Goal: Transaction & Acquisition: Purchase product/service

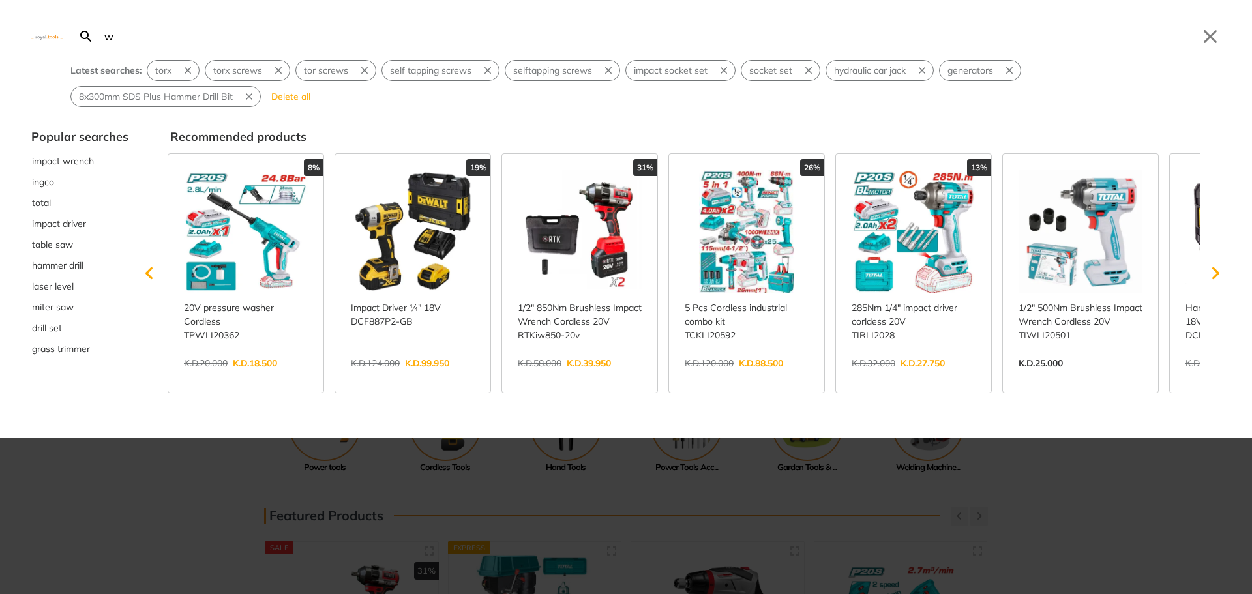
type input "we"
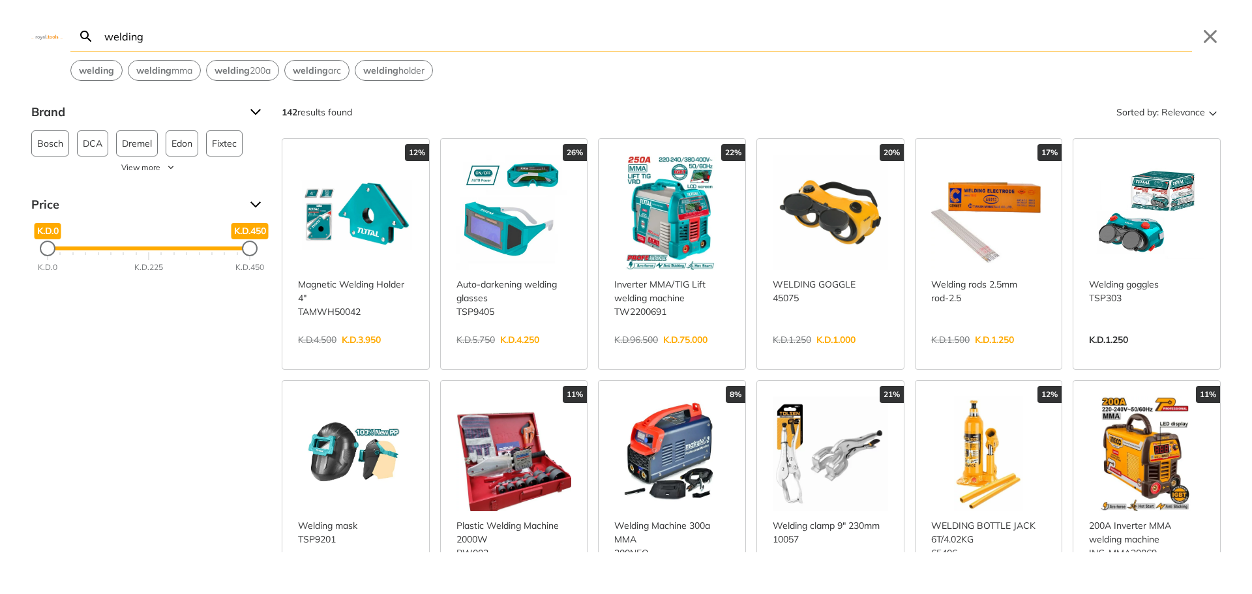
type input "welding"
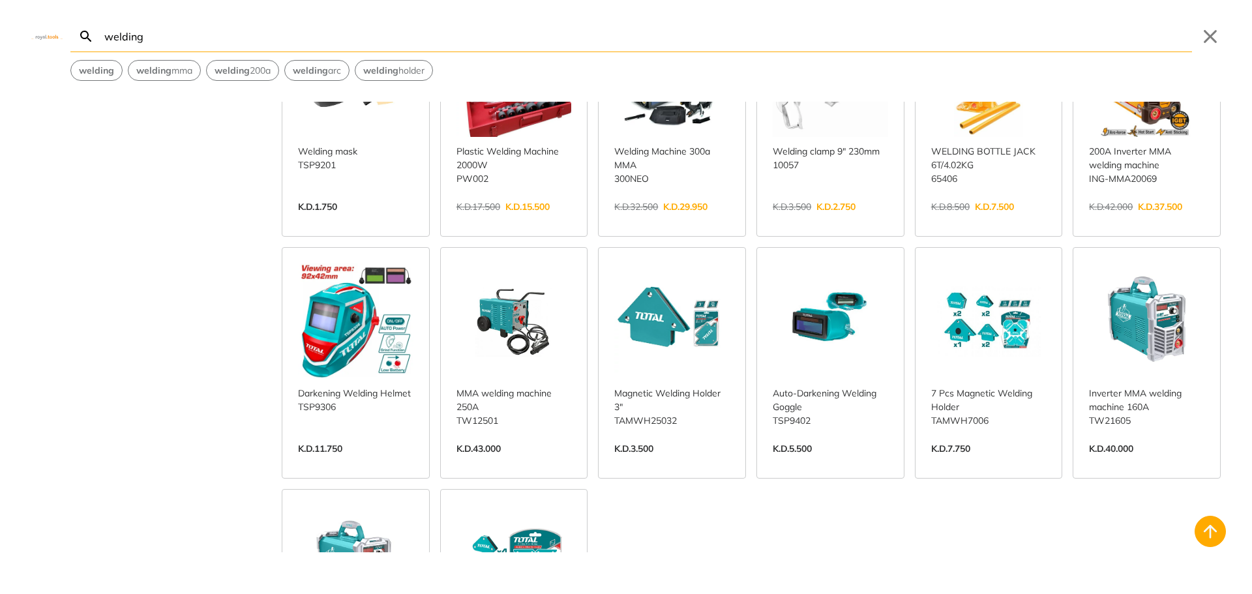
scroll to position [391, 0]
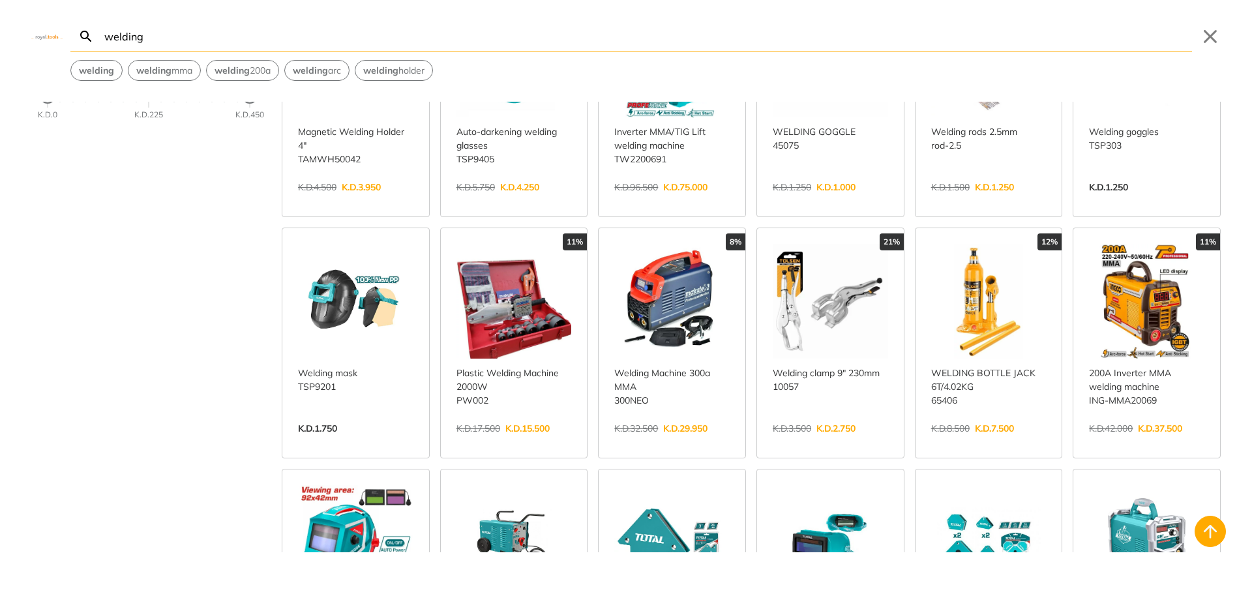
scroll to position [130, 0]
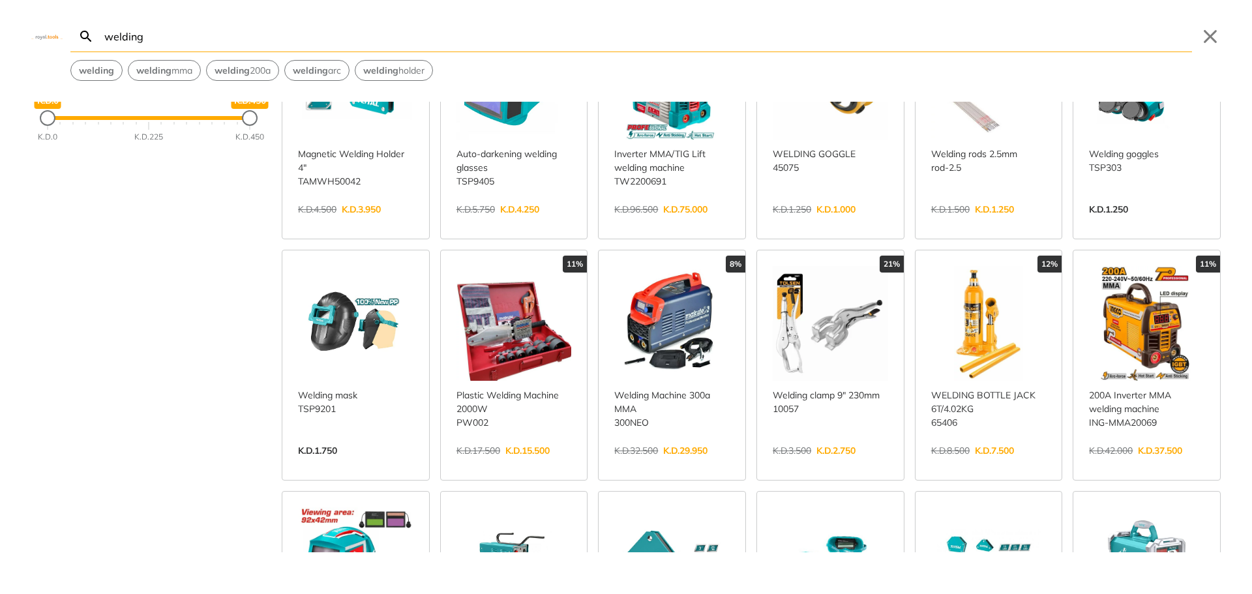
click at [672, 464] on link "View more →" at bounding box center [671, 464] width 115 height 0
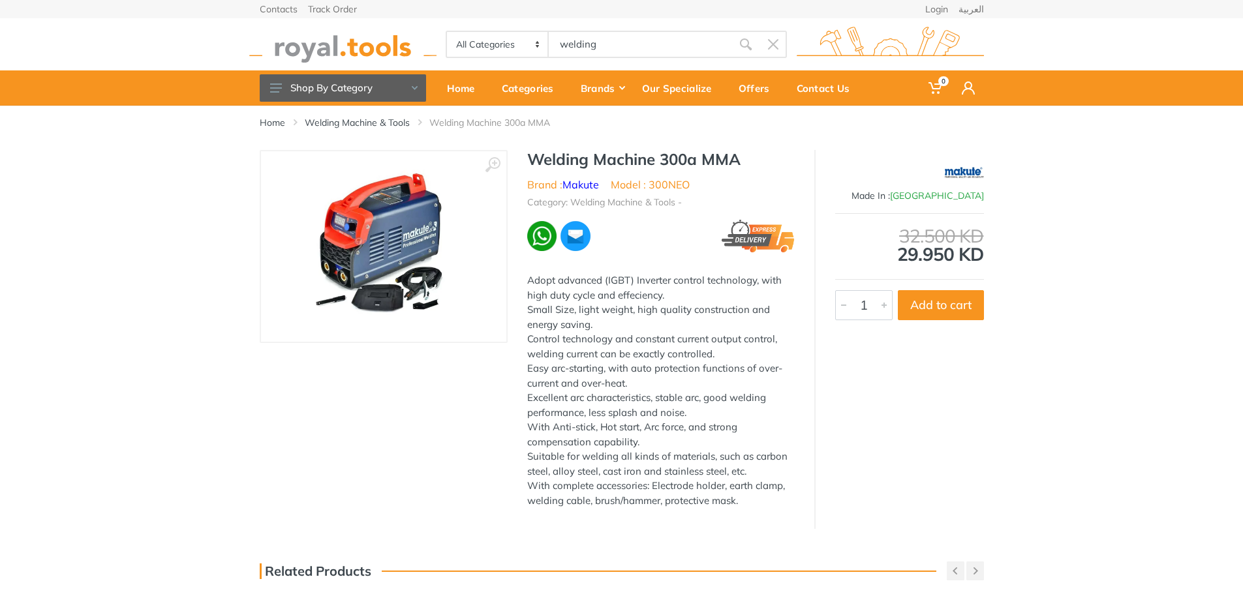
click at [384, 252] on img at bounding box center [383, 246] width 164 height 164
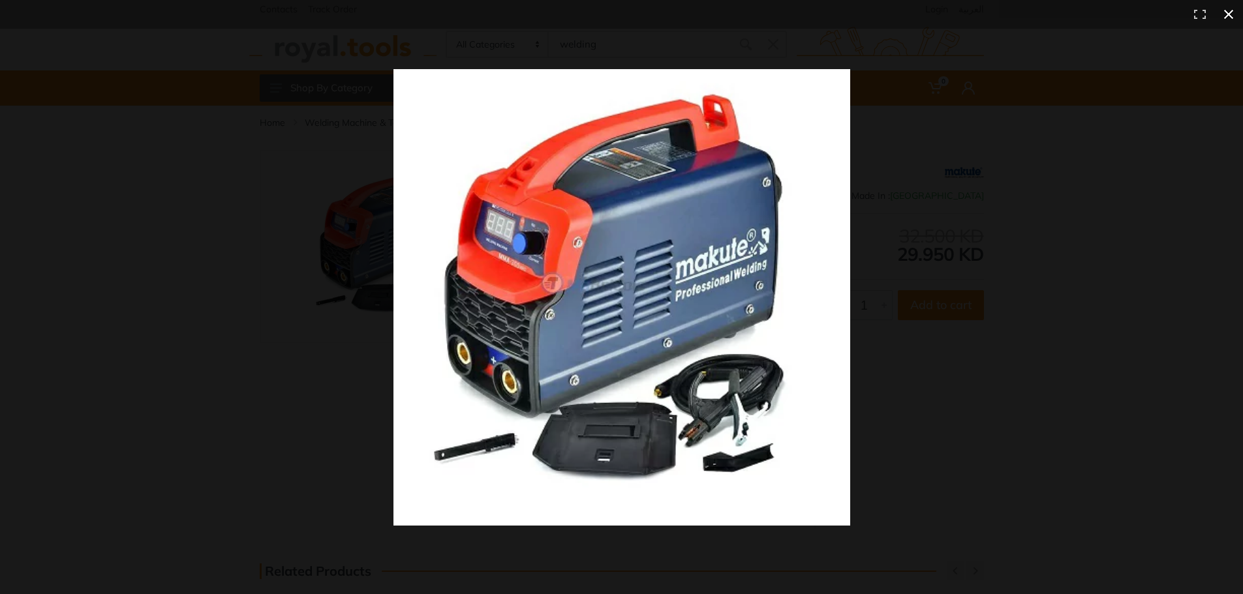
click at [294, 331] on div at bounding box center [621, 297] width 1243 height 594
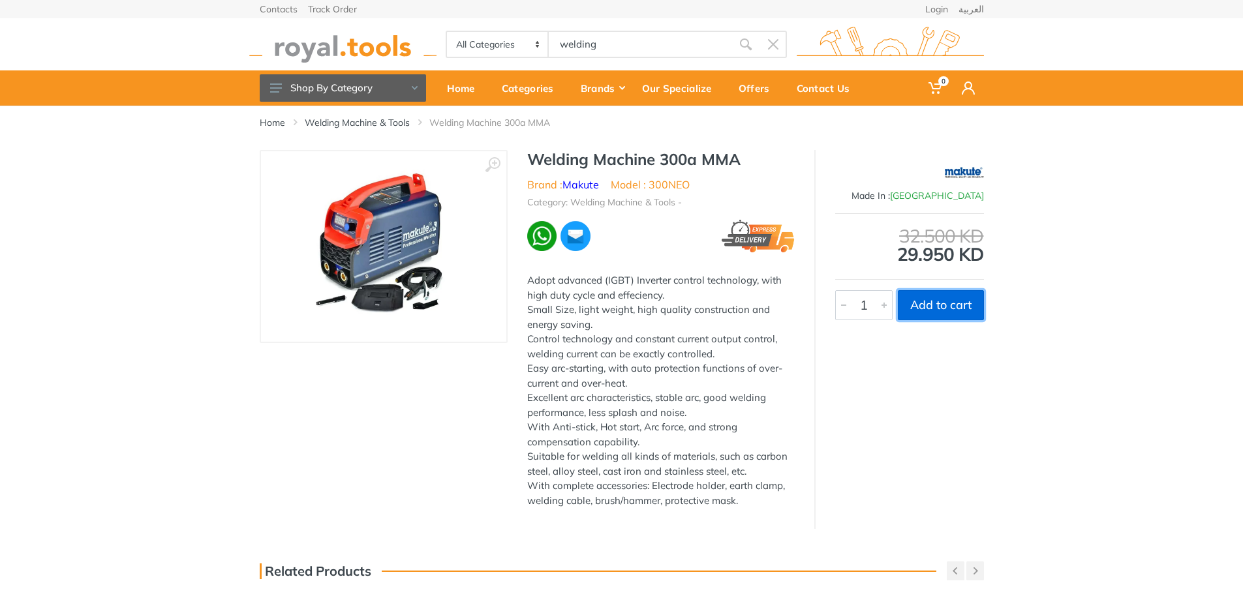
click at [959, 307] on button "Add to cart" at bounding box center [940, 305] width 86 height 30
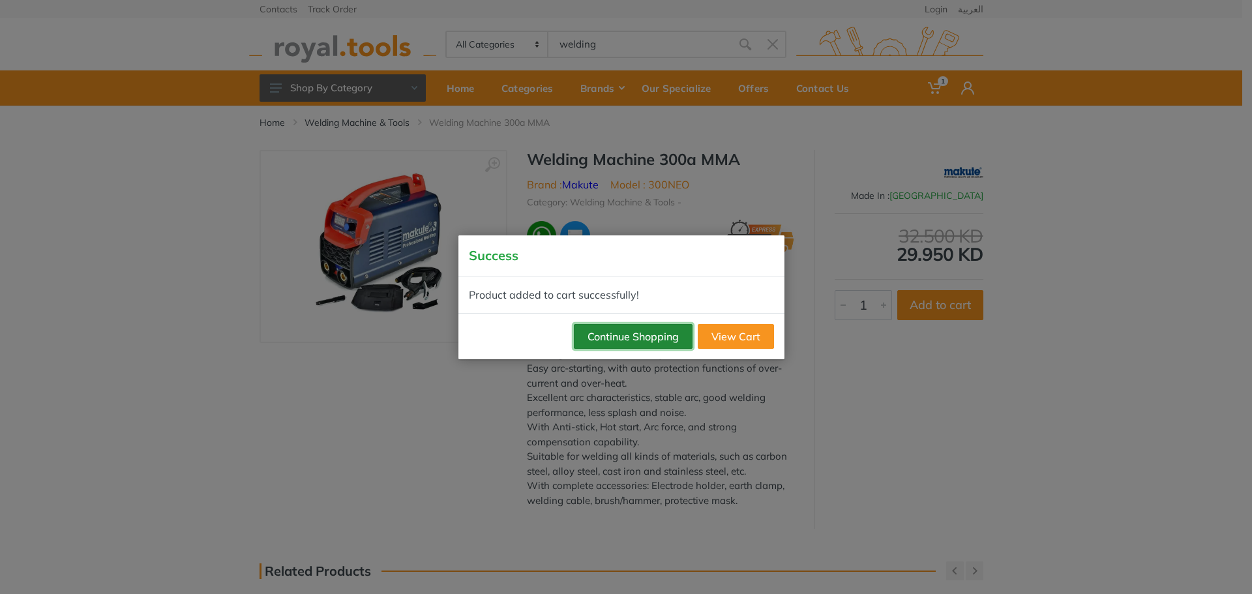
click at [626, 343] on button "Continue Shopping" at bounding box center [633, 336] width 119 height 25
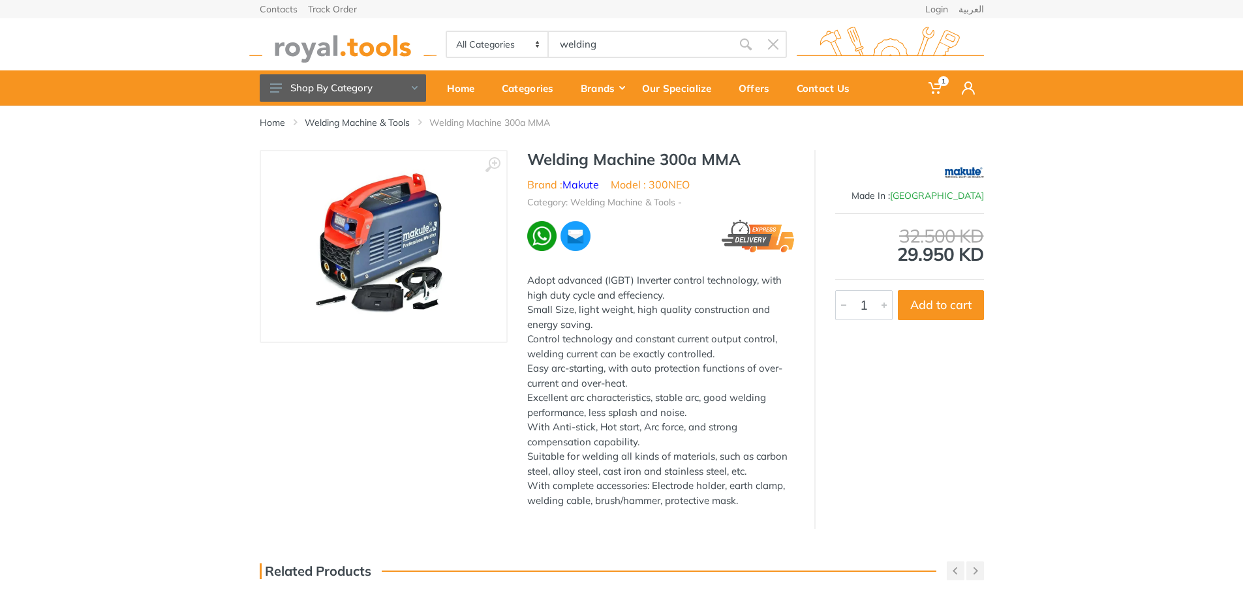
type input "welding h"
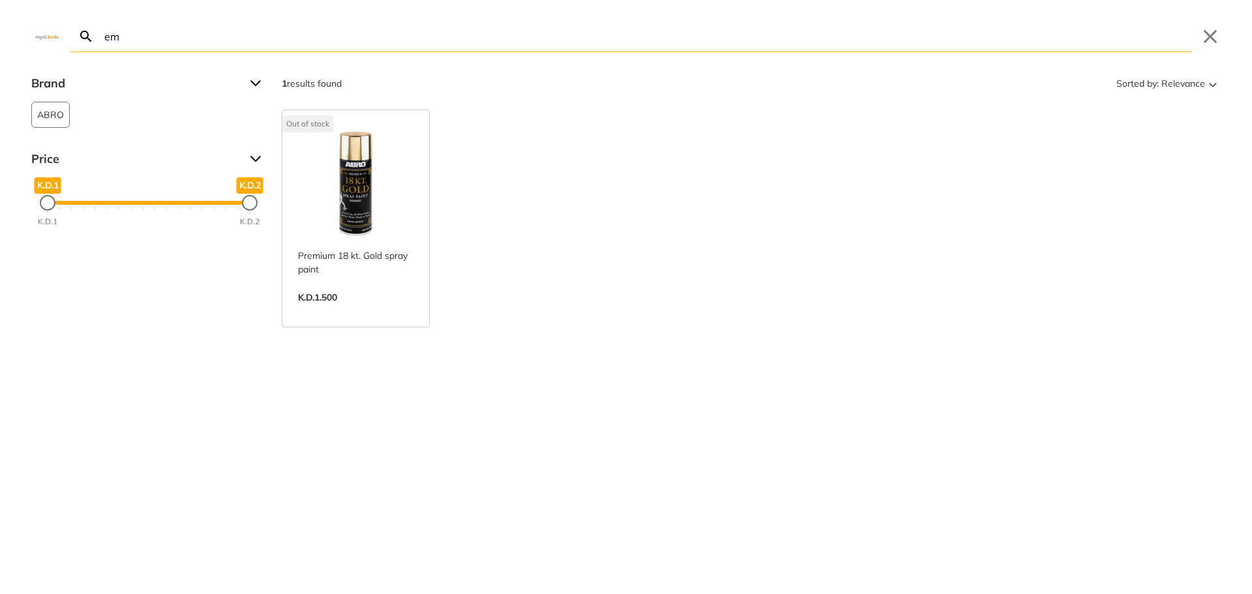
type input "e"
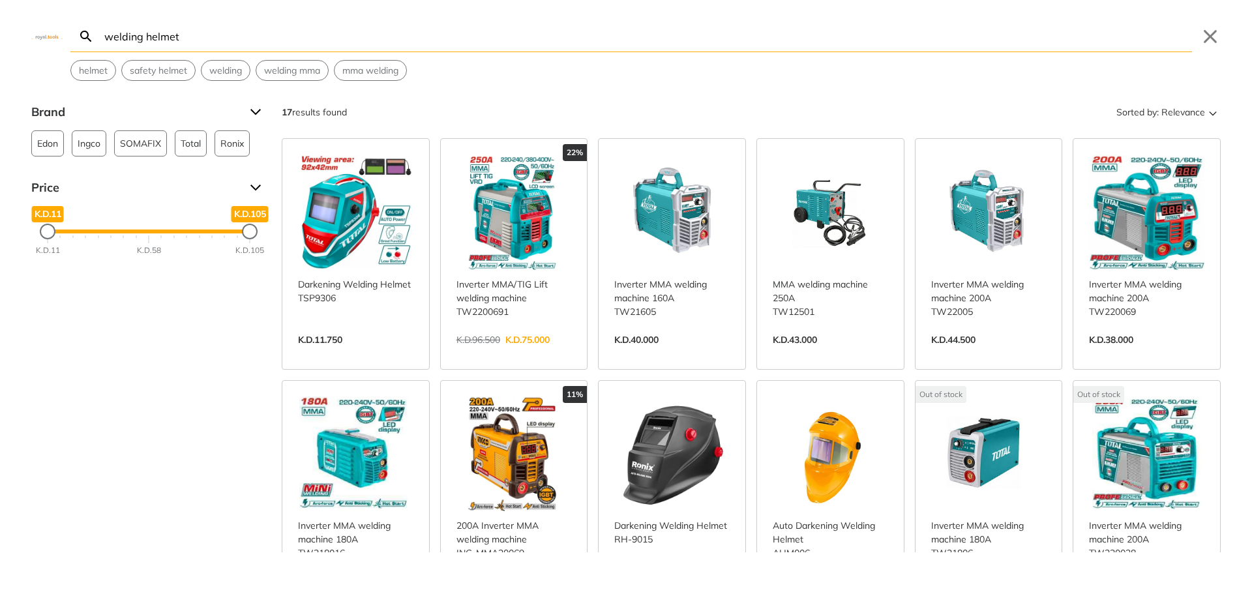
type input "welding helmet"
click at [342, 354] on link "View more →" at bounding box center [355, 354] width 115 height 0
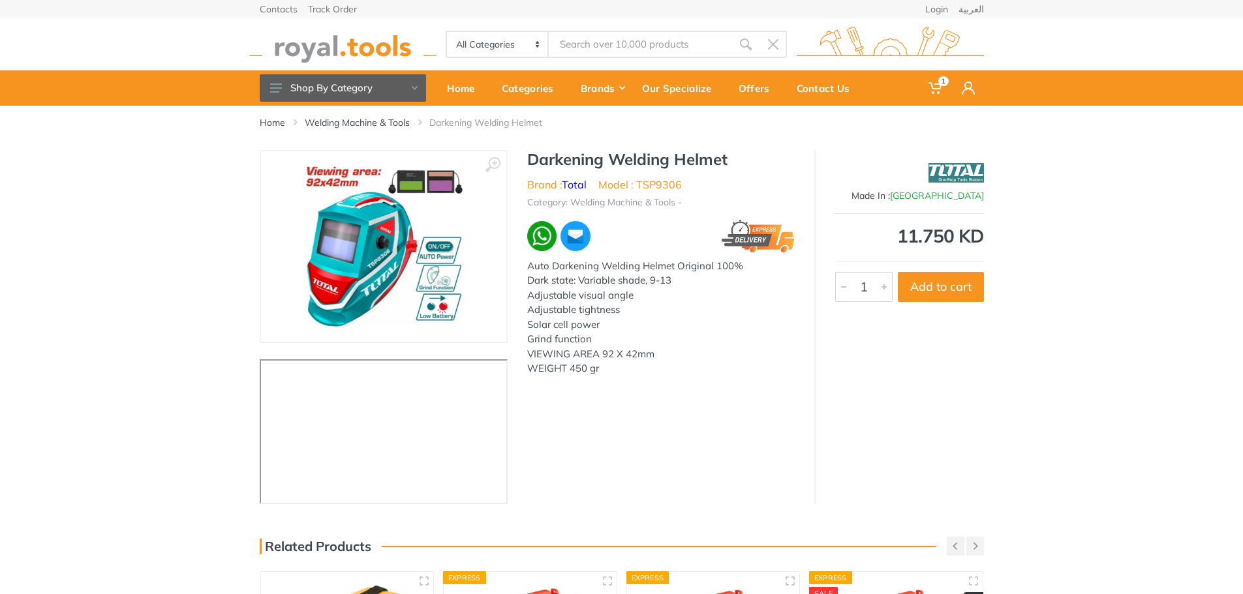
type input "welding helmet"
click at [962, 286] on button "Add to cart" at bounding box center [940, 287] width 86 height 30
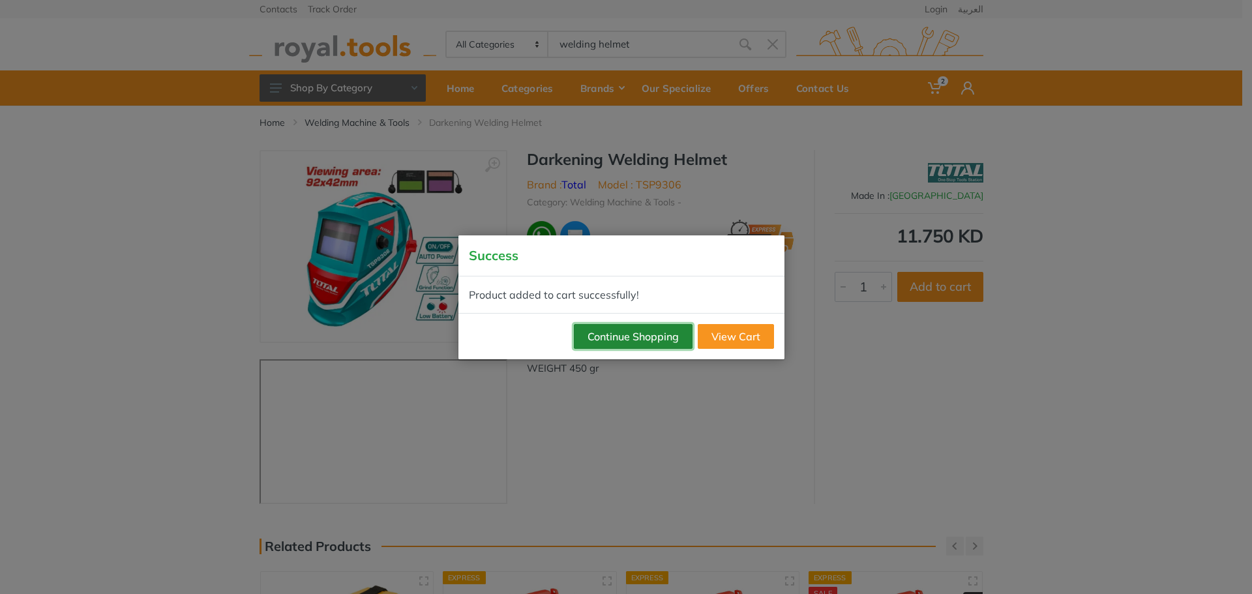
click at [631, 339] on button "Continue Shopping" at bounding box center [633, 336] width 119 height 25
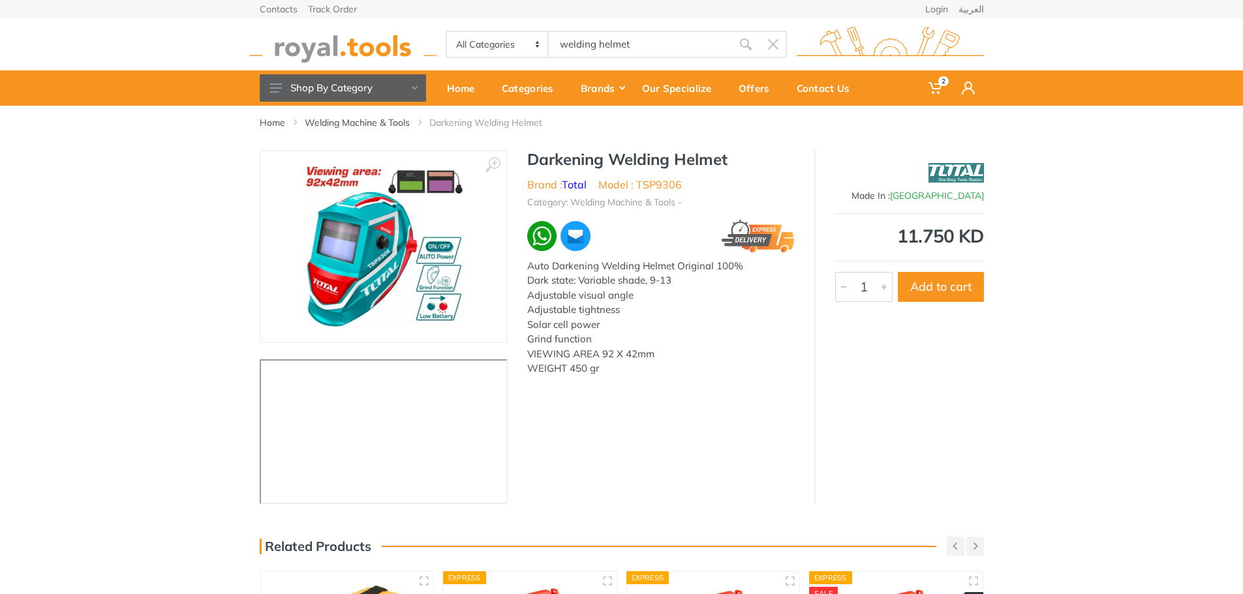
click at [608, 44] on input "welding helmet" at bounding box center [640, 44] width 183 height 27
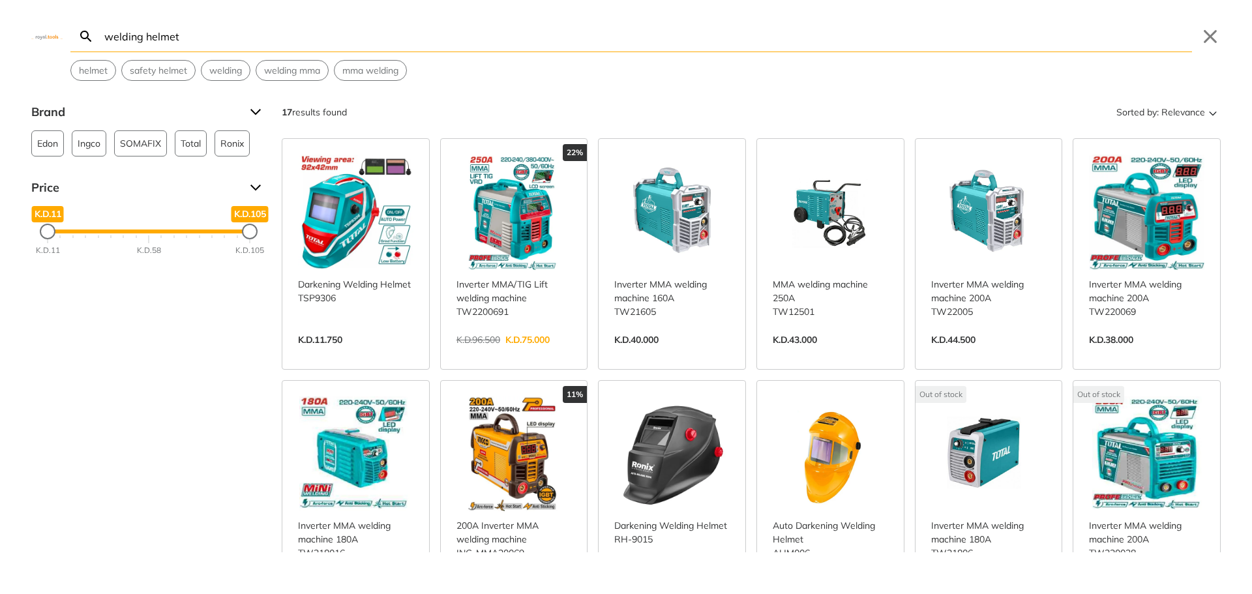
click at [294, 38] on input "welding helmet" at bounding box center [647, 36] width 1091 height 31
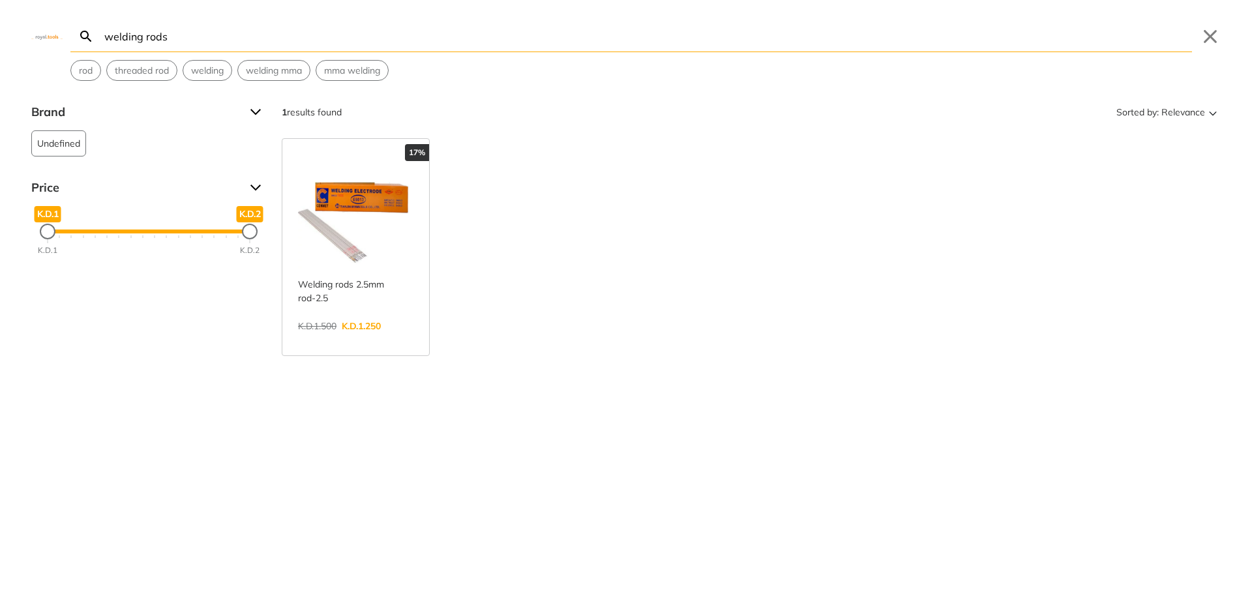
type input "welding rods"
click at [383, 340] on link "View more →" at bounding box center [355, 340] width 115 height 0
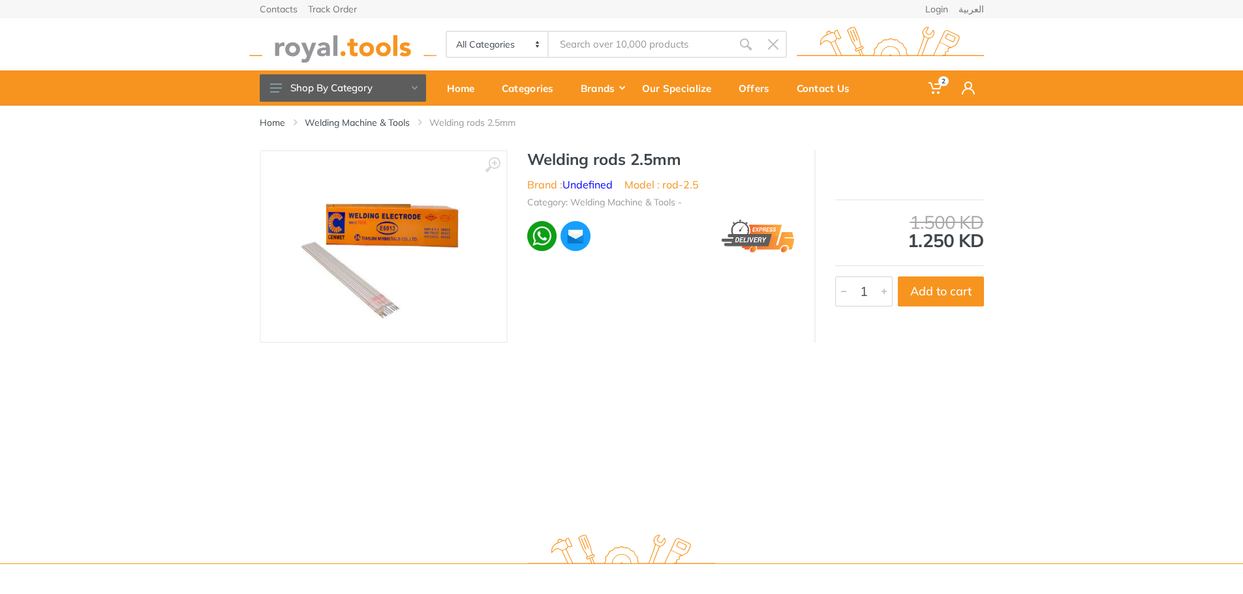
type input "welding rods"
click at [954, 298] on button "Add to cart" at bounding box center [940, 292] width 86 height 30
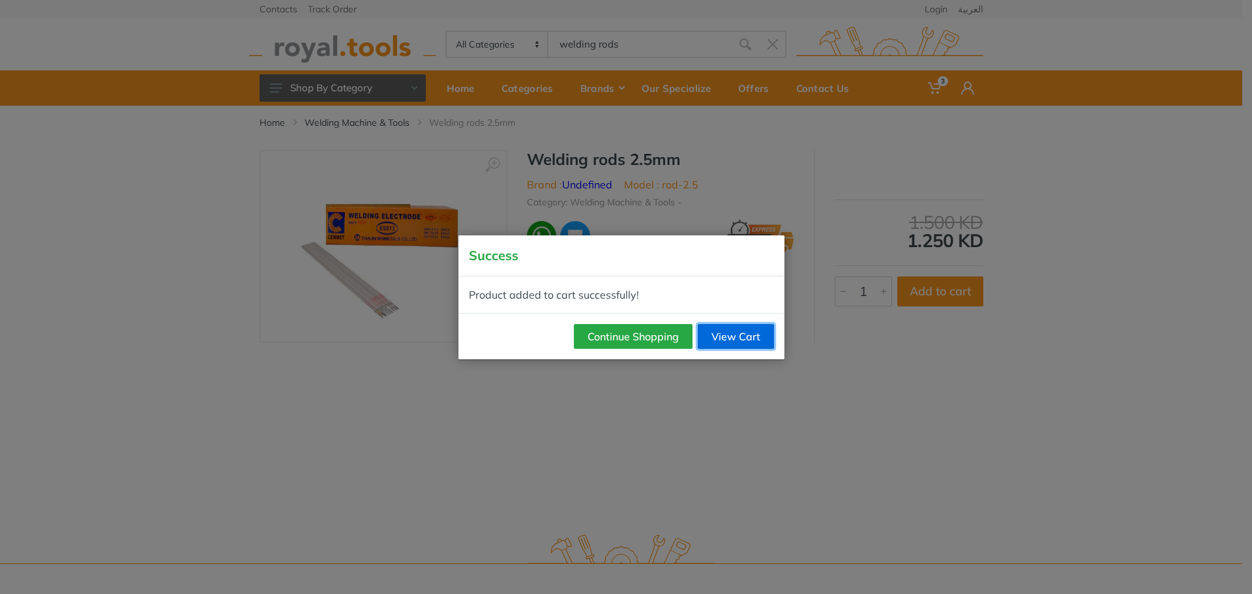
click at [736, 347] on link "View Cart" at bounding box center [736, 336] width 76 height 25
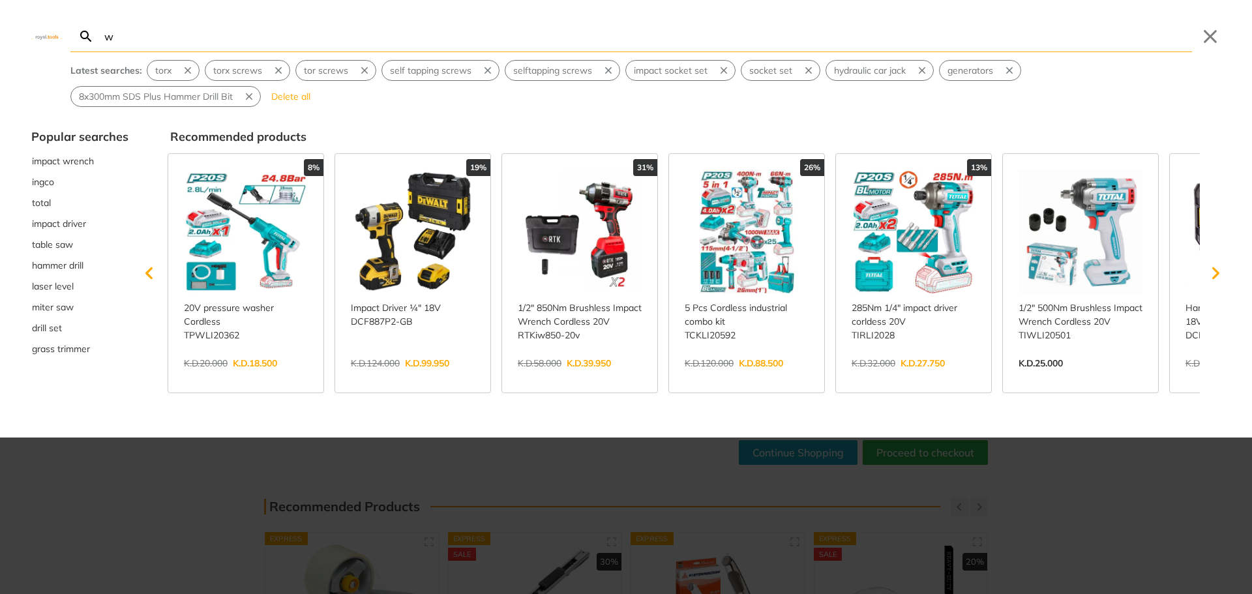
type input "we"
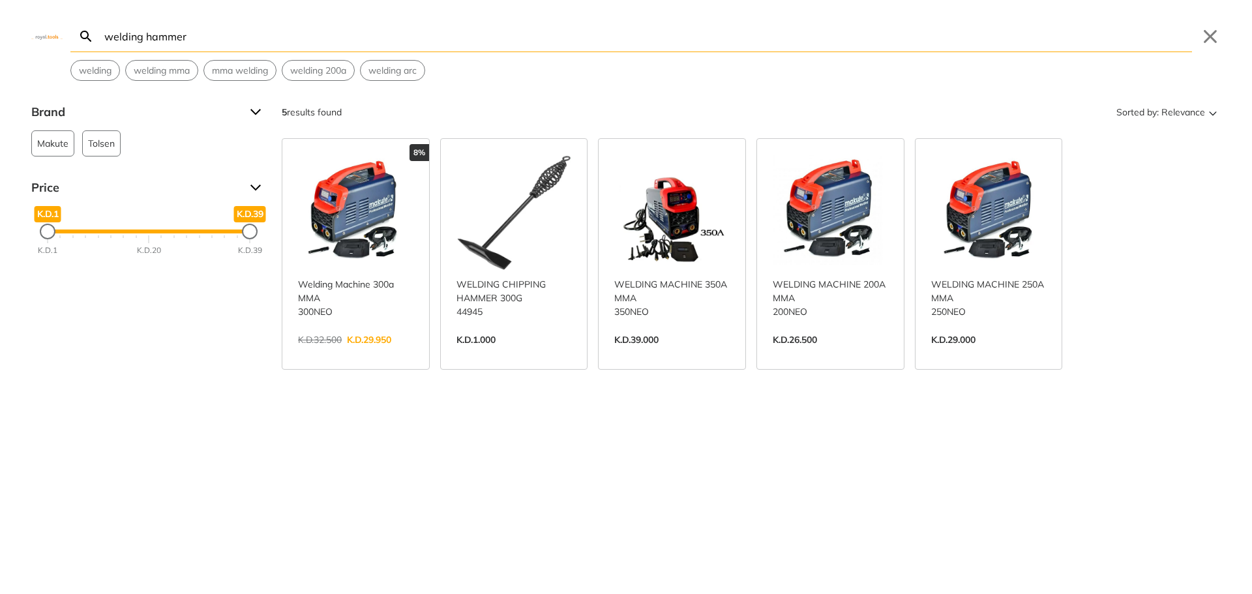
type input "welding hammer"
click at [517, 354] on link "View more →" at bounding box center [514, 354] width 115 height 0
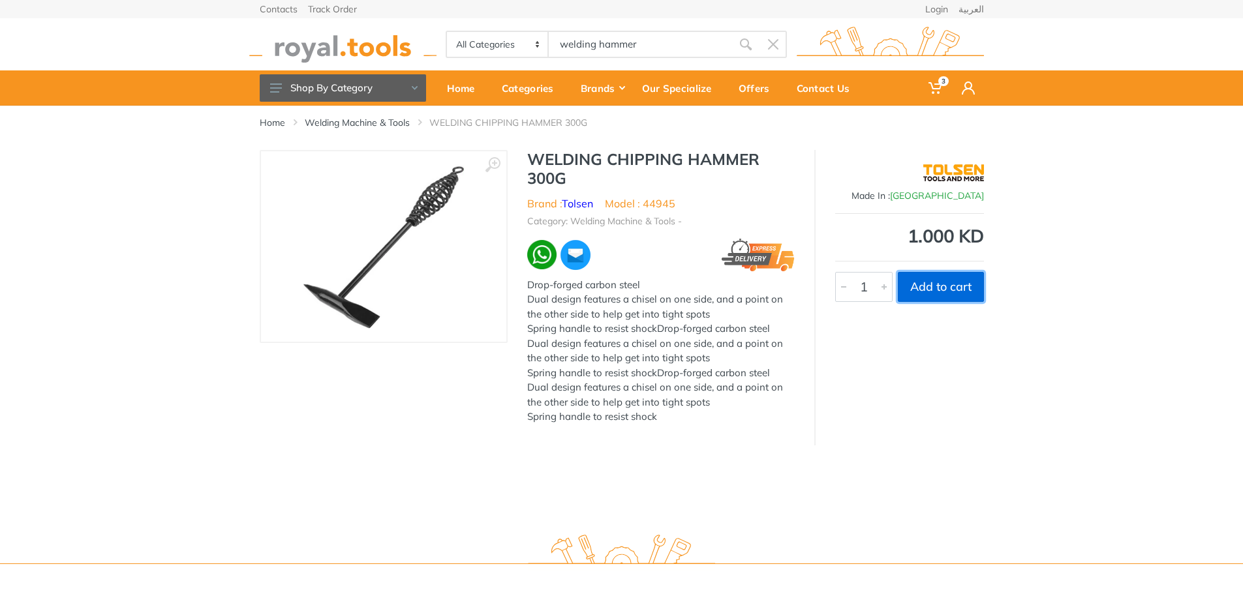
click at [945, 292] on button "Add to cart" at bounding box center [940, 287] width 86 height 30
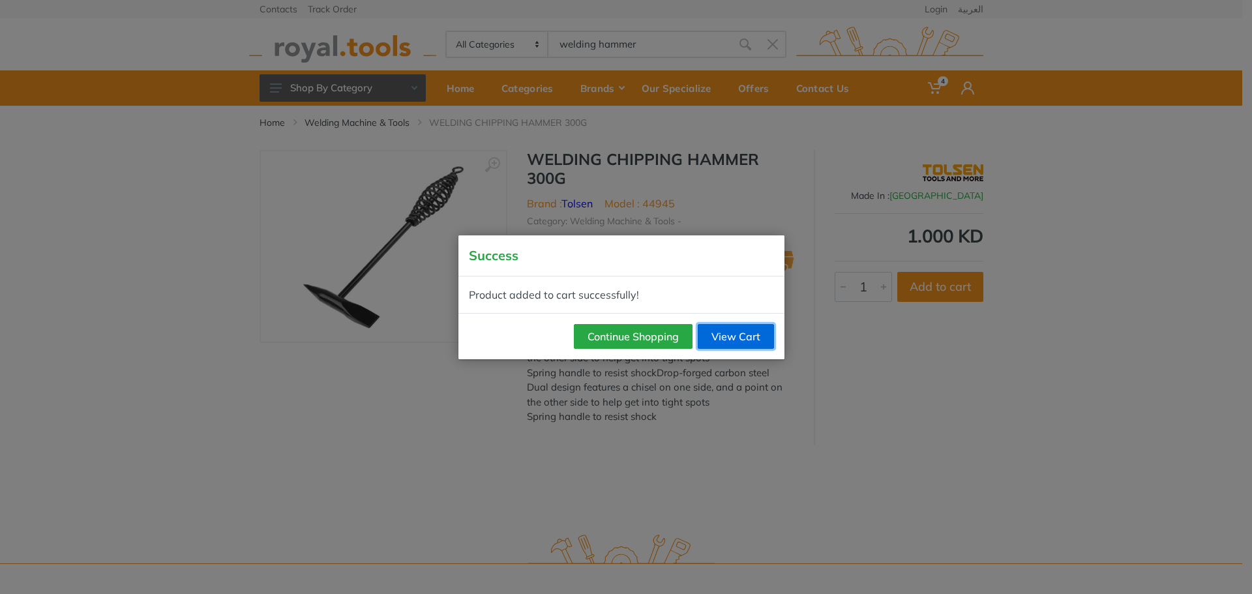
click at [729, 330] on link "View Cart" at bounding box center [736, 336] width 76 height 25
